Goal: Task Accomplishment & Management: Use online tool/utility

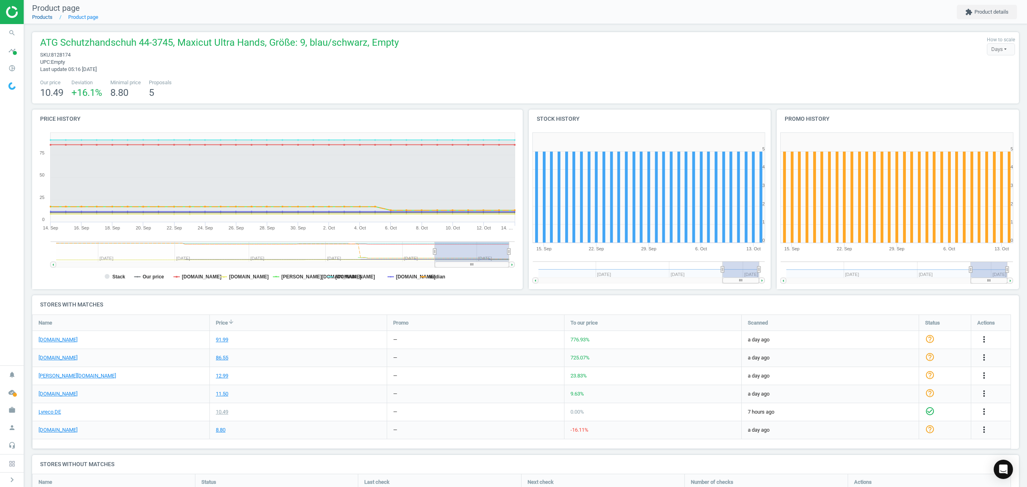
click at [39, 18] on link "Products" at bounding box center [42, 17] width 20 height 6
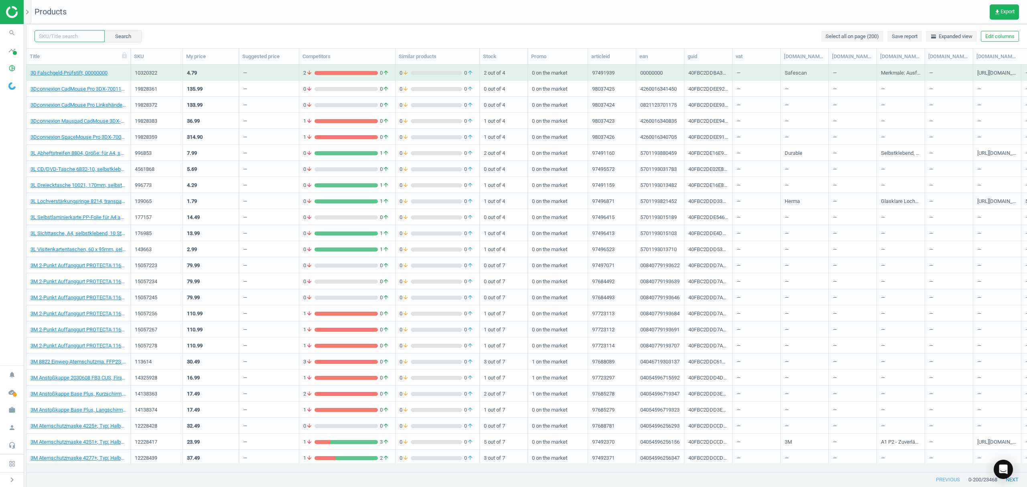
click at [79, 34] on input "text" at bounding box center [69, 36] width 70 height 12
paste input "141974"
type input "141974"
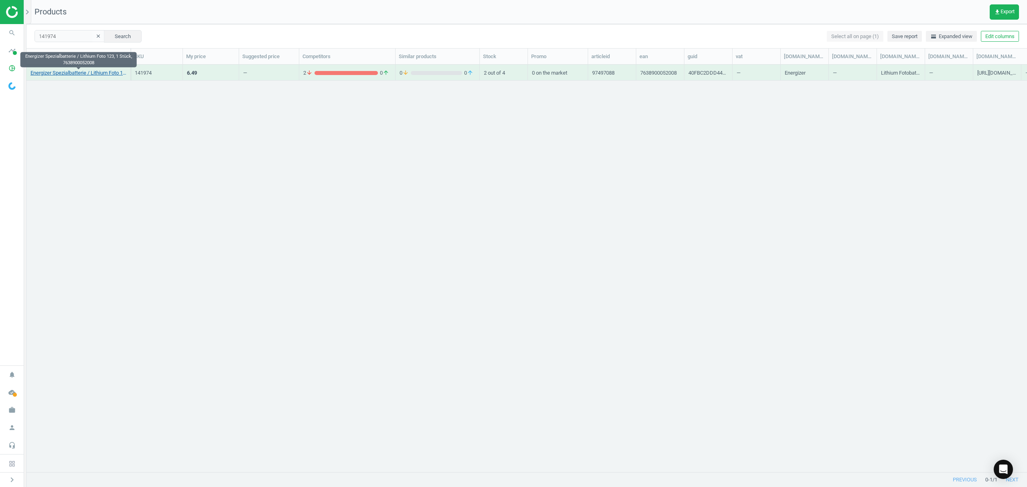
click at [76, 73] on link "Energizer Spezialbatterie / Lithium Foto 123, 1 Stück, 7638900052008" at bounding box center [78, 72] width 96 height 7
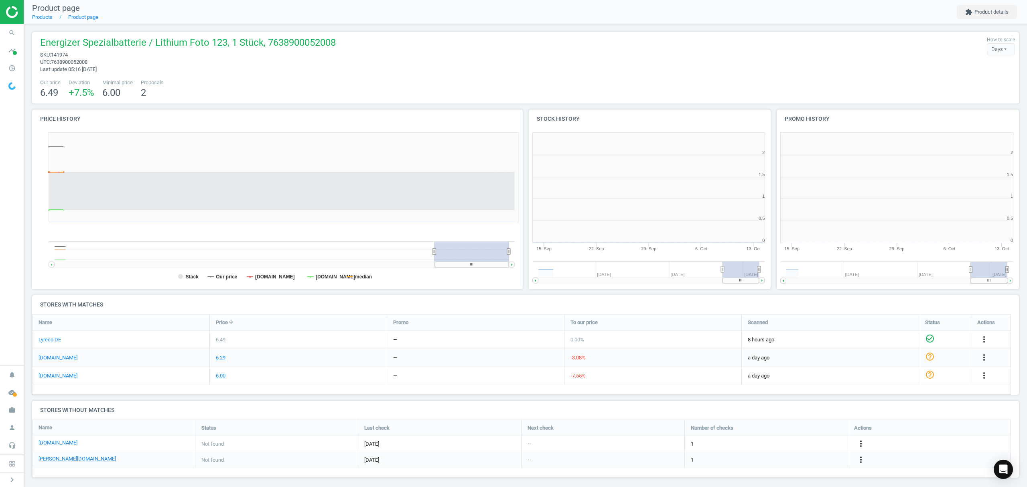
scroll to position [177, 503]
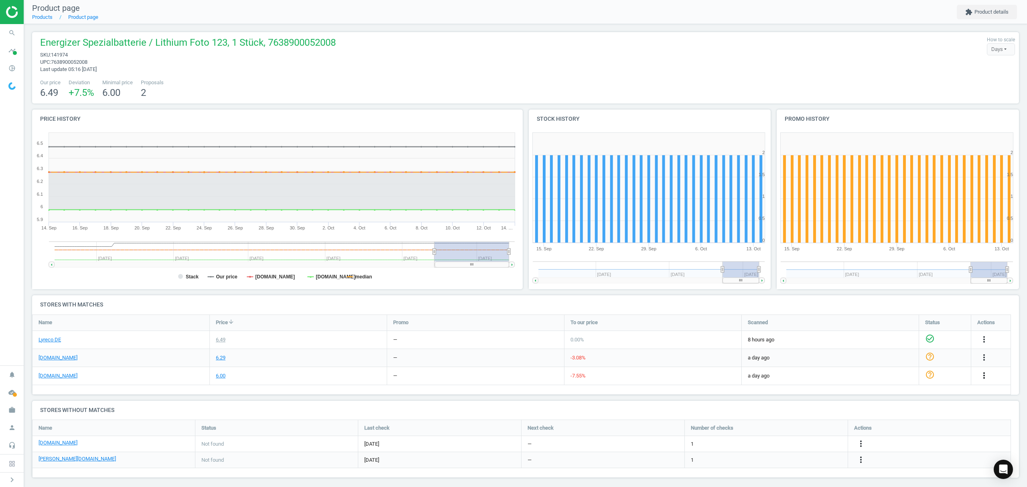
click at [984, 377] on icon "more_vert" at bounding box center [984, 376] width 10 height 10
click at [902, 404] on link "Edit packaging coefficient" at bounding box center [921, 407] width 110 height 12
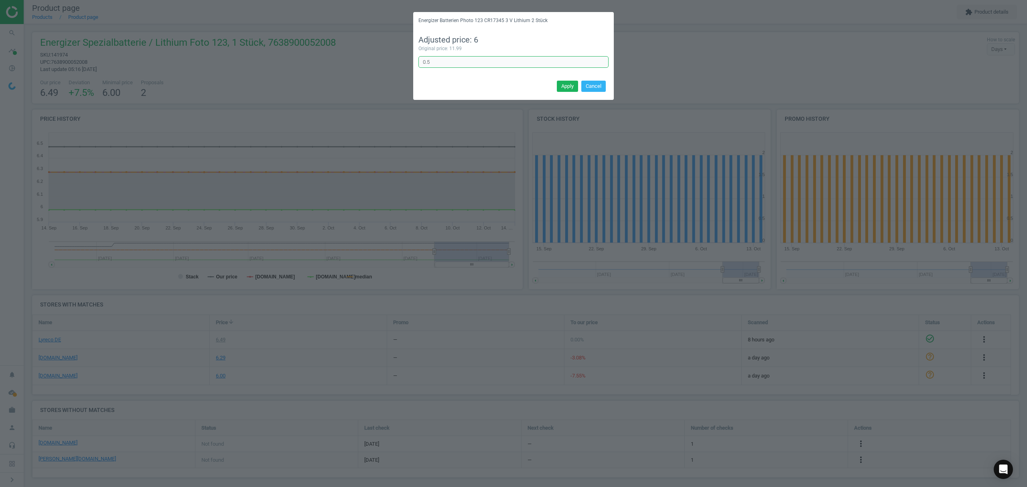
drag, startPoint x: 447, startPoint y: 61, endPoint x: 311, endPoint y: 47, distance: 136.3
click at [311, 47] on div "Energizer Batterien Photo 123 CR17345 3 V Lithium 2 Stück Adjusted price: 6 Ori…" at bounding box center [513, 243] width 1027 height 487
type input "1"
click at [565, 85] on button "Apply" at bounding box center [567, 86] width 21 height 11
